Goal: Transaction & Acquisition: Subscribe to service/newsletter

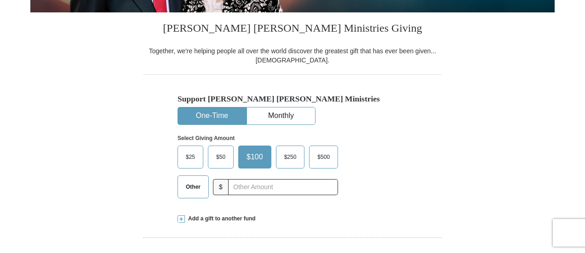
scroll to position [224, 0]
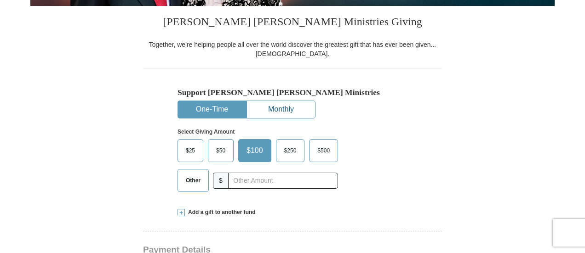
click at [297, 106] on button "Monthly" at bounding box center [281, 109] width 68 height 17
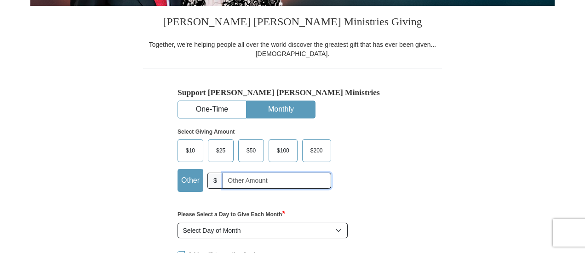
click at [261, 179] on input "text" at bounding box center [277, 181] width 109 height 16
type input "42.00"
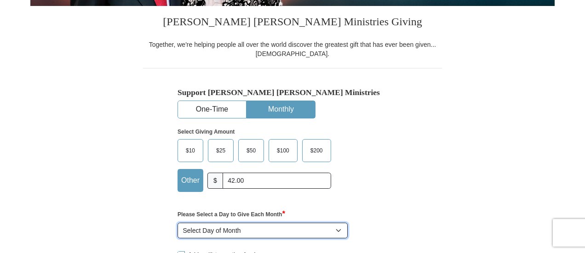
click at [340, 230] on select "Select Day of Month 1 2 3 4 5 6 7 8 9 10 11 12 13 14 15 16 17 18 19 20 21 22 23…" at bounding box center [263, 231] width 170 height 16
select select "18"
click at [178, 223] on select "Select Day of Month 1 2 3 4 5 6 7 8 9 10 11 12 13 14 15 16 17 18 19 20 21 22 23…" at bounding box center [263, 231] width 170 height 16
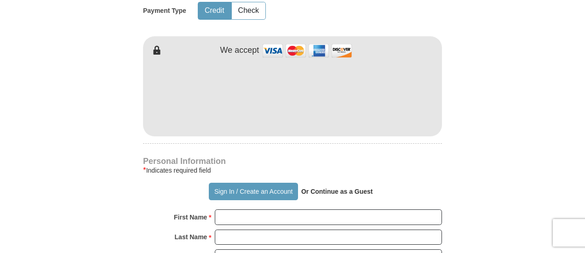
scroll to position [539, 0]
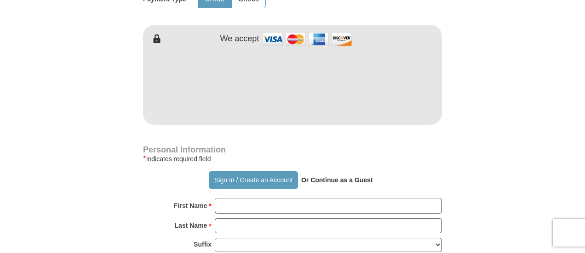
click at [337, 180] on strong "Or Continue as a Guest" at bounding box center [337, 180] width 72 height 7
click at [318, 173] on p "Or Continue as a Guest" at bounding box center [337, 180] width 78 height 16
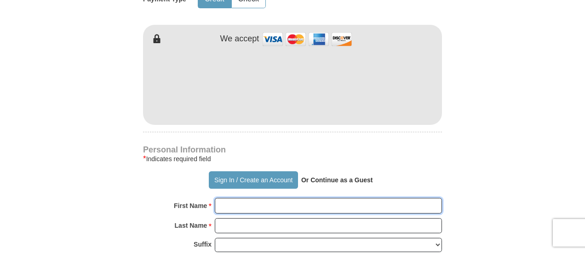
click at [227, 205] on input "First Name *" at bounding box center [328, 206] width 227 height 16
type input "j"
type input "[PERSON_NAME]"
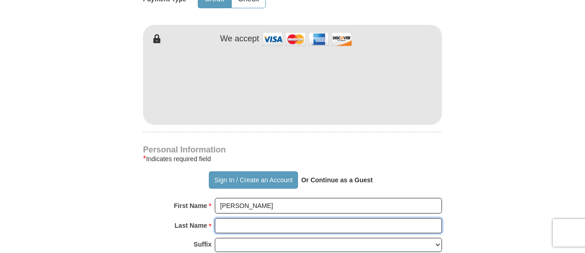
click at [236, 227] on input "Last Name *" at bounding box center [328, 226] width 227 height 16
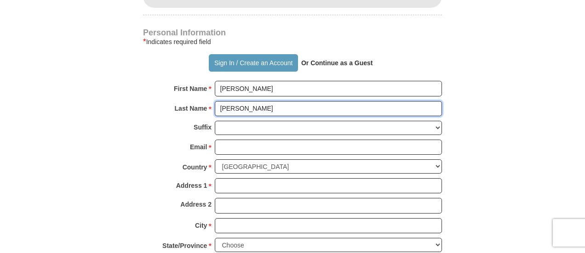
scroll to position [659, 0]
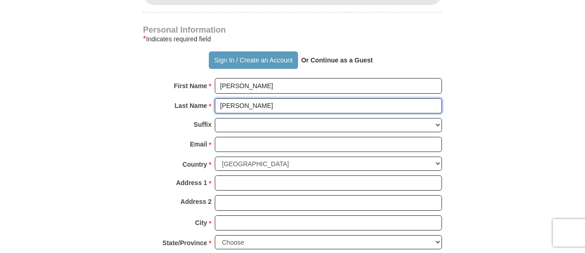
type input "[PERSON_NAME]"
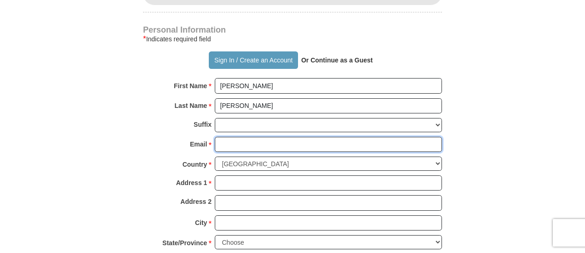
click at [246, 144] on input "Email *" at bounding box center [328, 145] width 227 height 16
type input "[EMAIL_ADDRESS][DOMAIN_NAME]"
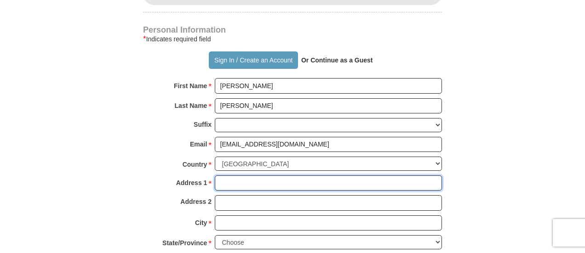
type input "[STREET_ADDRESS]"
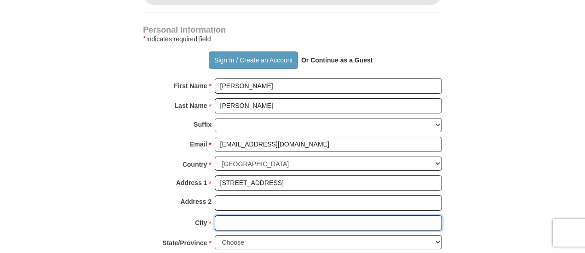
type input "Mankato"
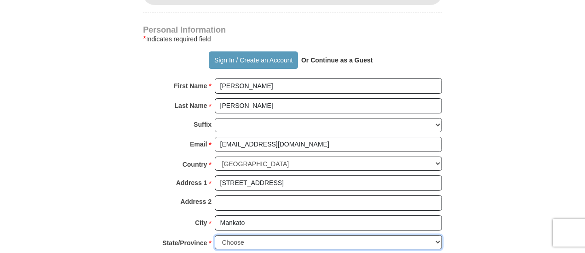
select select "MN"
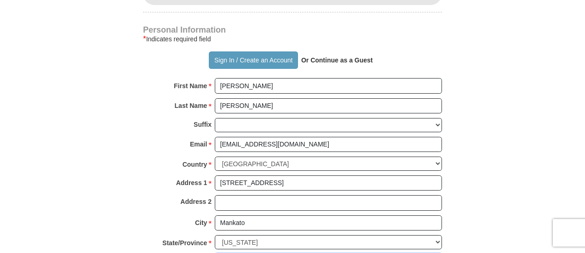
type input "56001"
type input "6053668727"
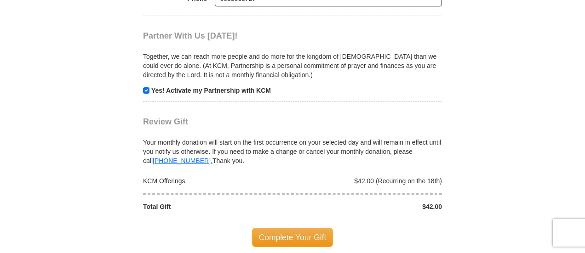
scroll to position [960, 0]
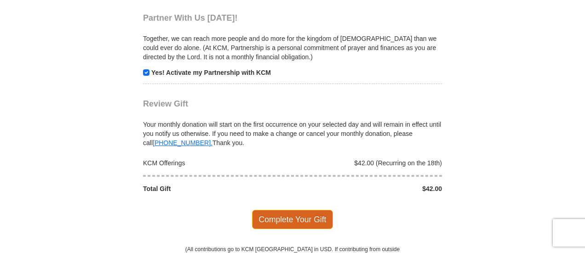
click at [287, 214] on span "Complete Your Gift" at bounding box center [292, 219] width 81 height 19
